Goal: Transaction & Acquisition: Obtain resource

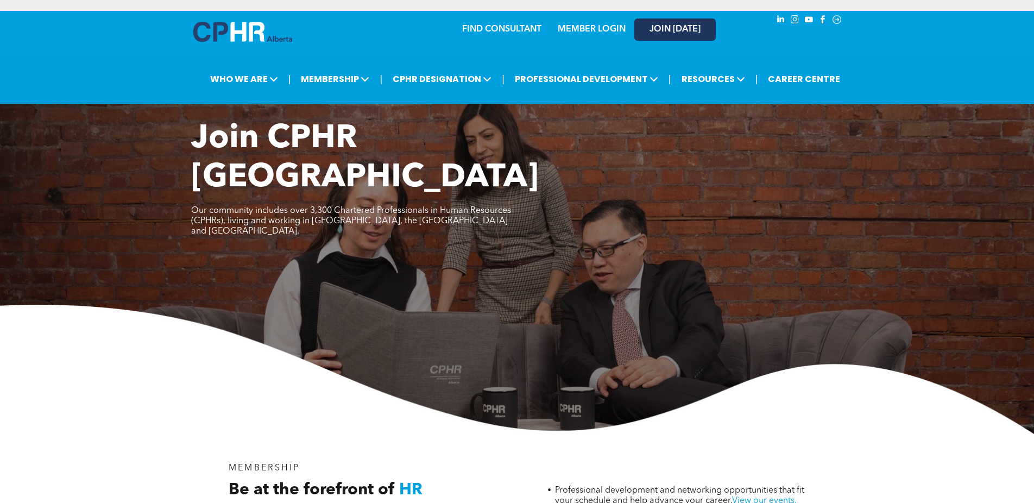
click at [664, 33] on span "JOIN [DATE]" at bounding box center [675, 29] width 51 height 10
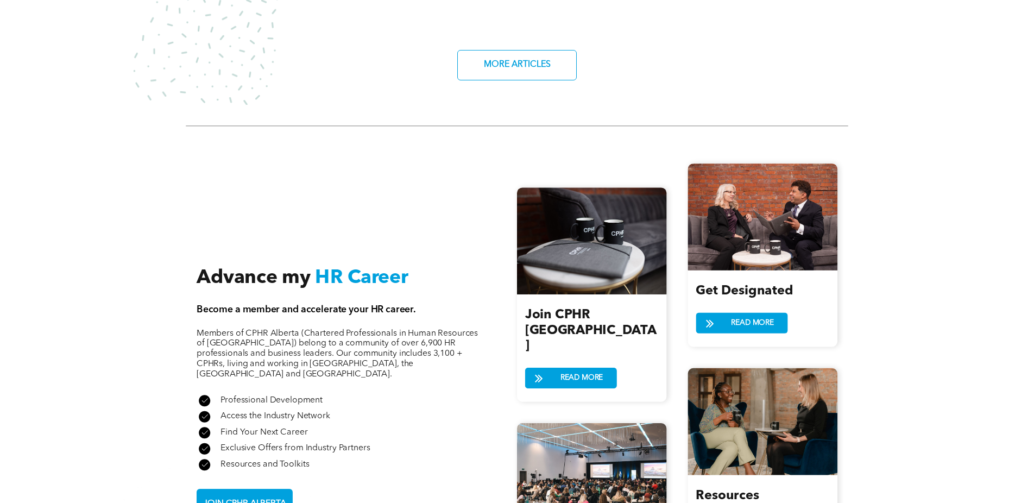
scroll to position [1195, 0]
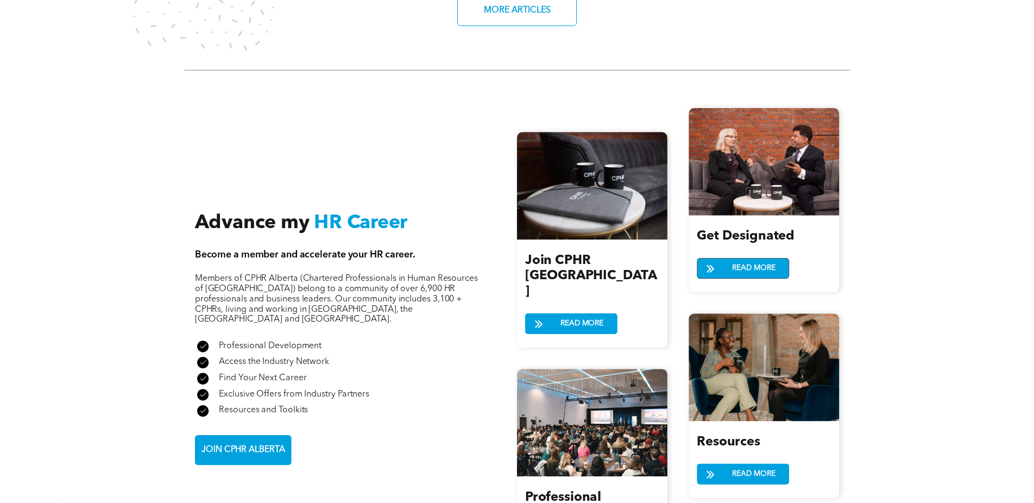
click at [732, 258] on span "READ MORE" at bounding box center [754, 268] width 51 height 20
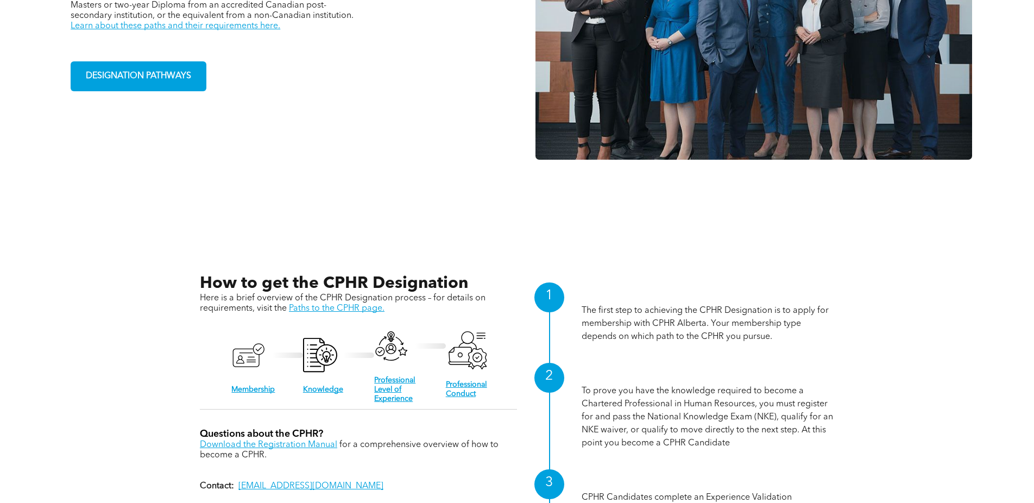
scroll to position [1032, 0]
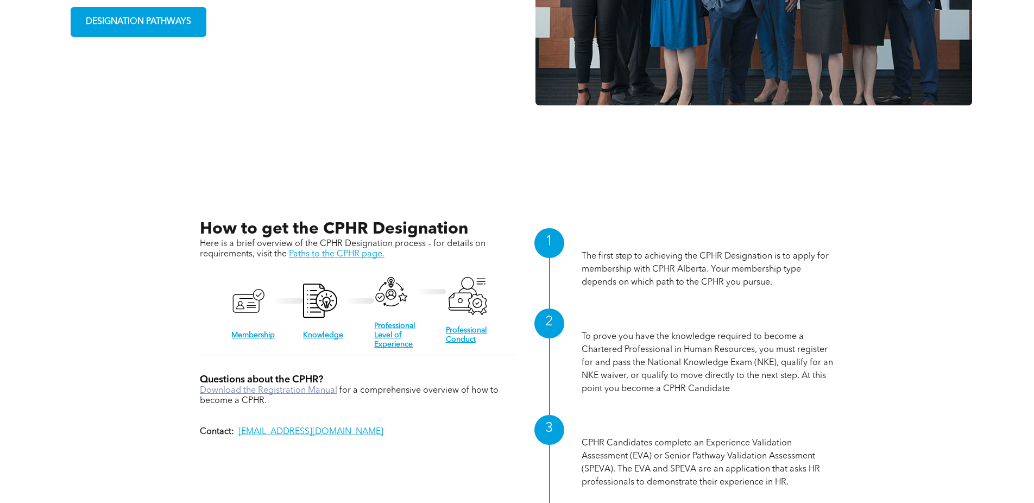
click at [237, 386] on link "Download the Registration Manual" at bounding box center [268, 390] width 137 height 9
